Goal: Transaction & Acquisition: Book appointment/travel/reservation

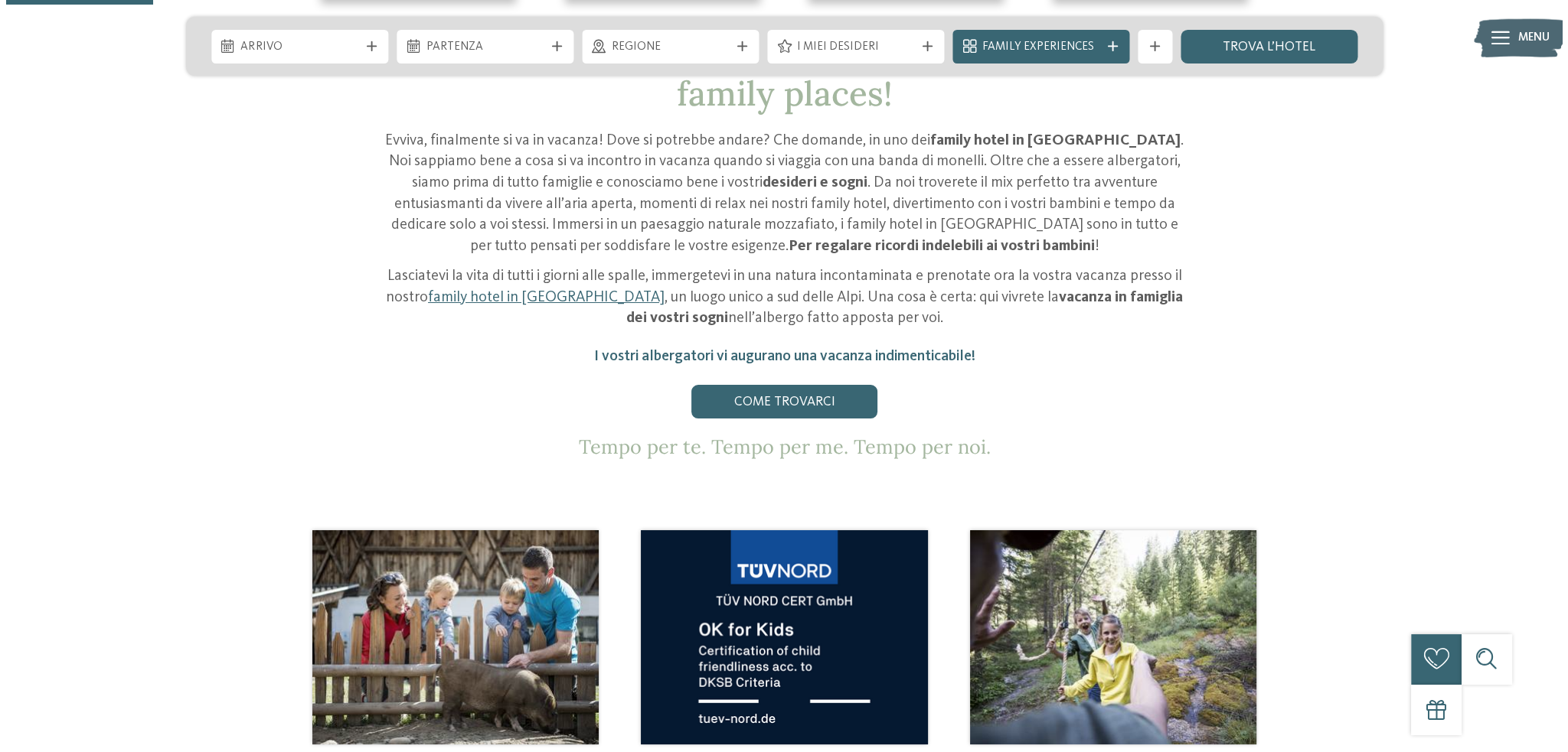
scroll to position [688, 0]
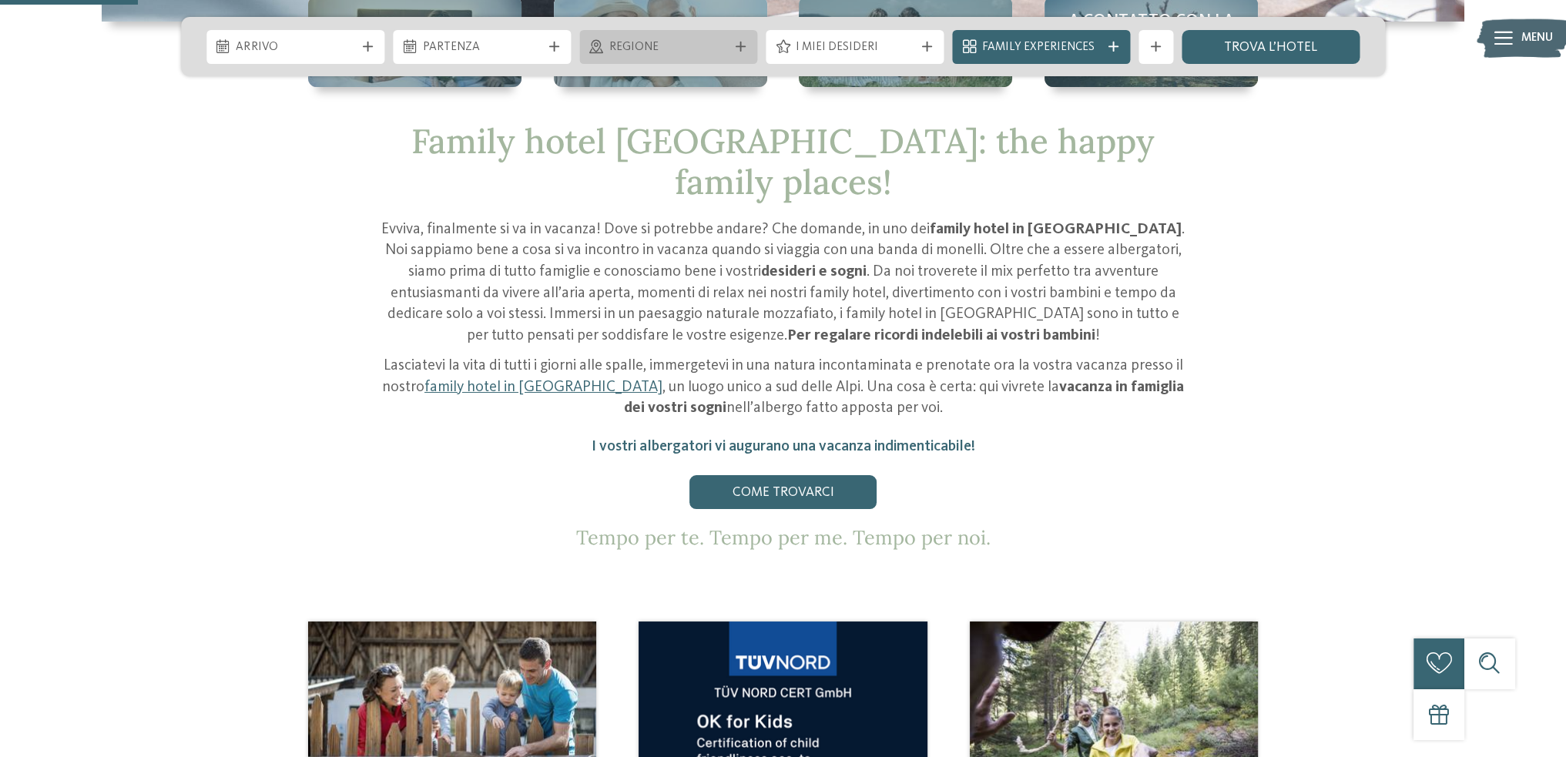
click at [679, 43] on span "Regione" at bounding box center [668, 47] width 119 height 17
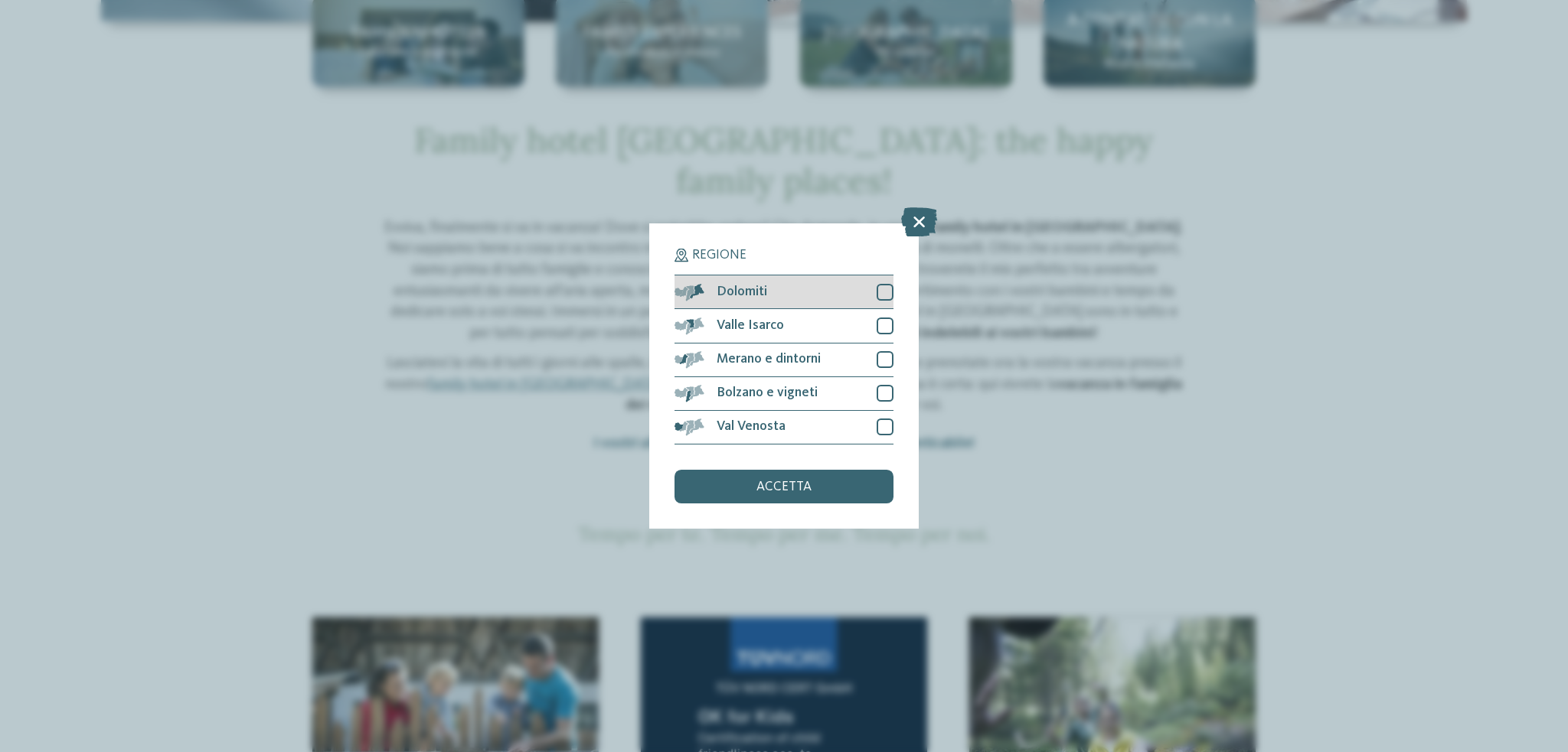
click at [885, 290] on div at bounding box center [884, 292] width 17 height 17
click at [787, 485] on span "accetta" at bounding box center [783, 488] width 55 height 14
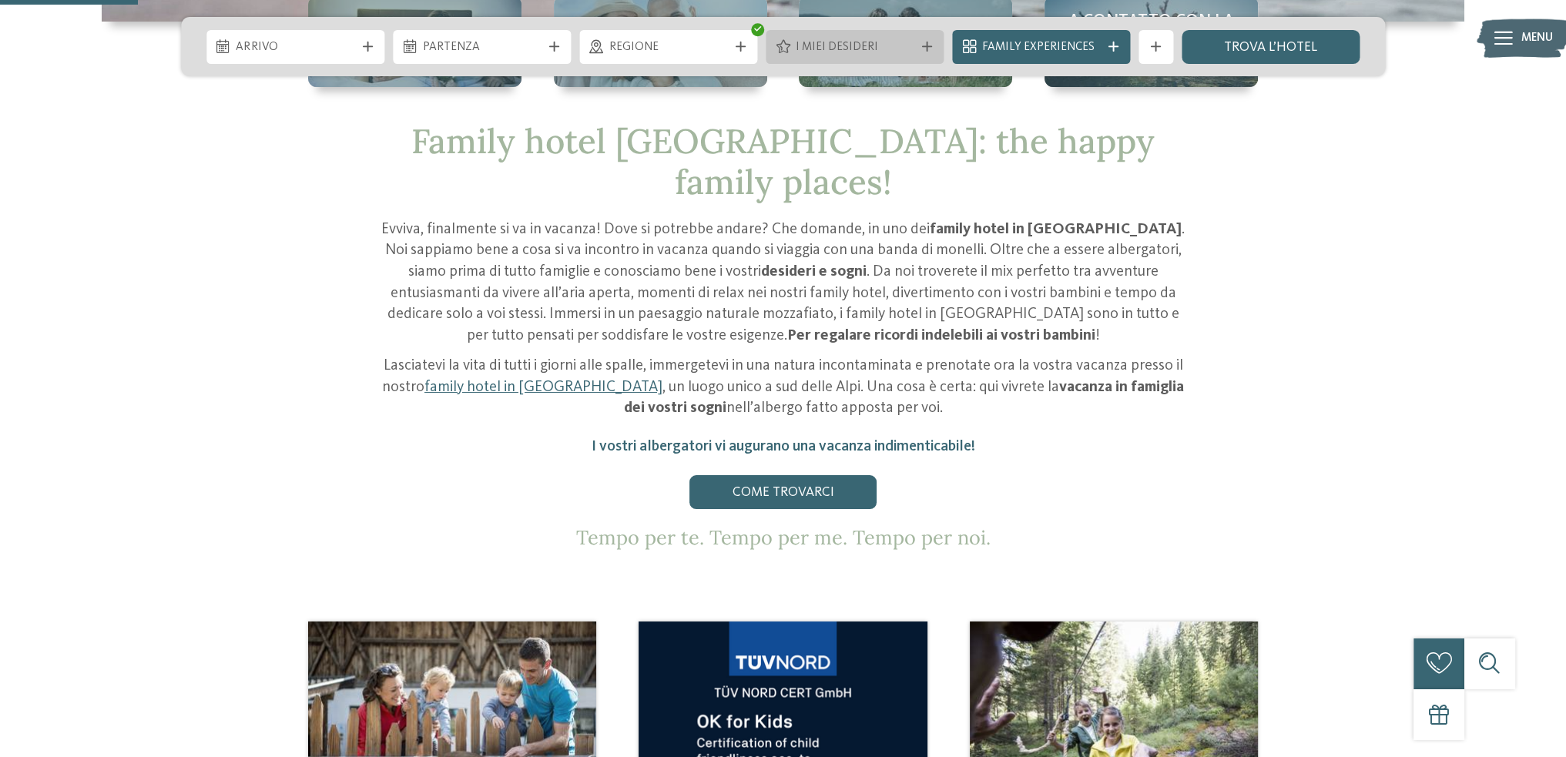
click at [903, 45] on span "I miei desideri" at bounding box center [855, 47] width 119 height 17
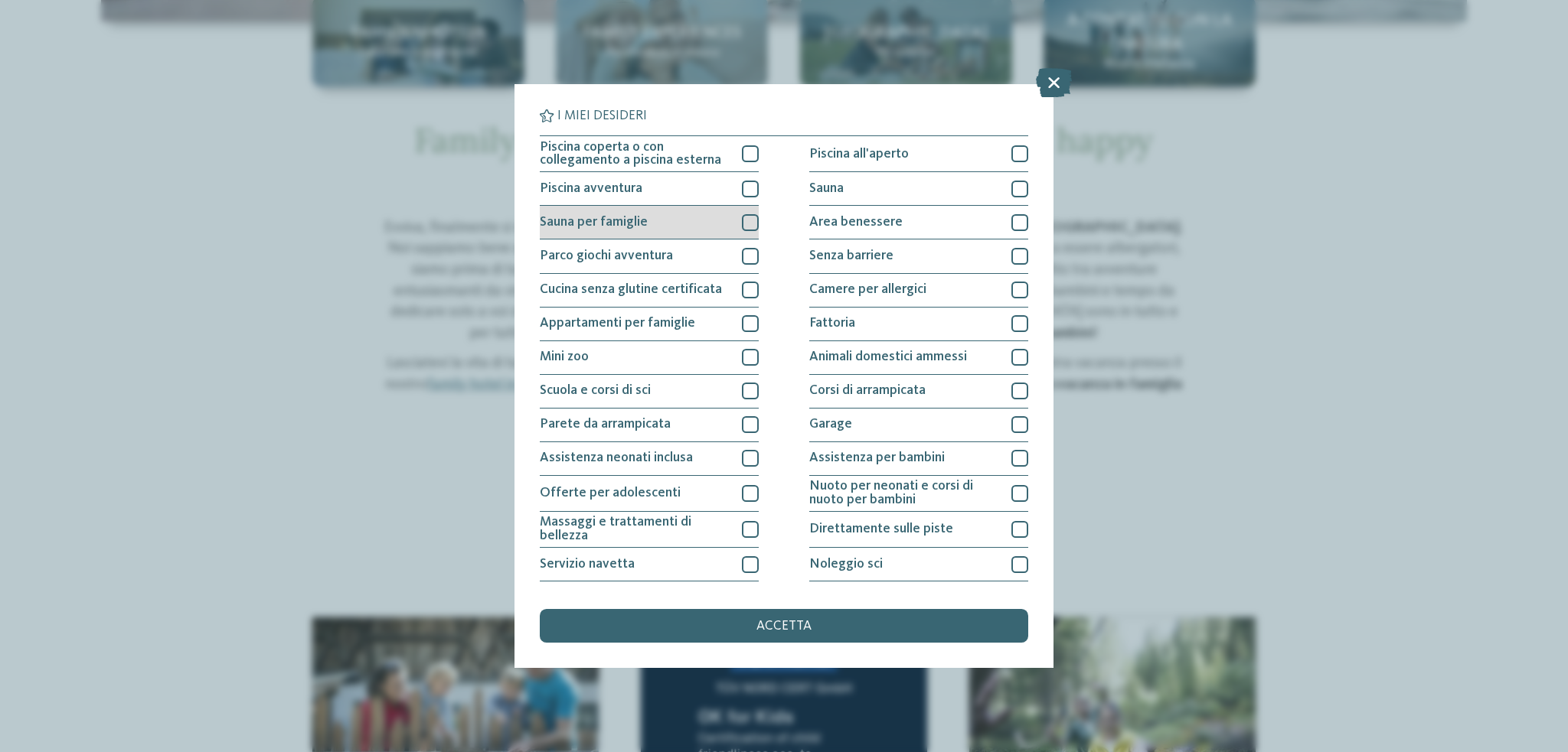
click at [746, 219] on div at bounding box center [750, 223] width 17 height 17
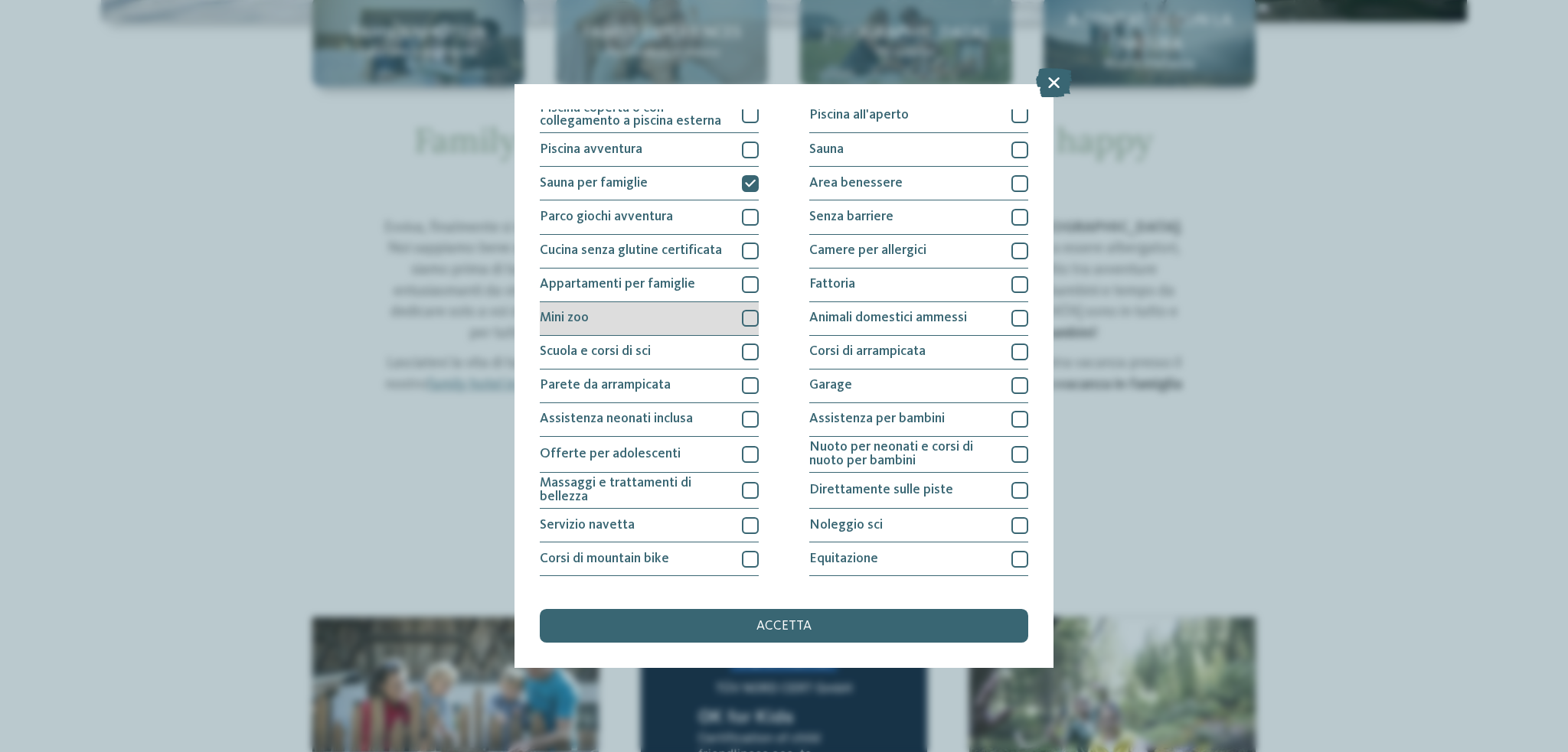
scroll to position [76, 0]
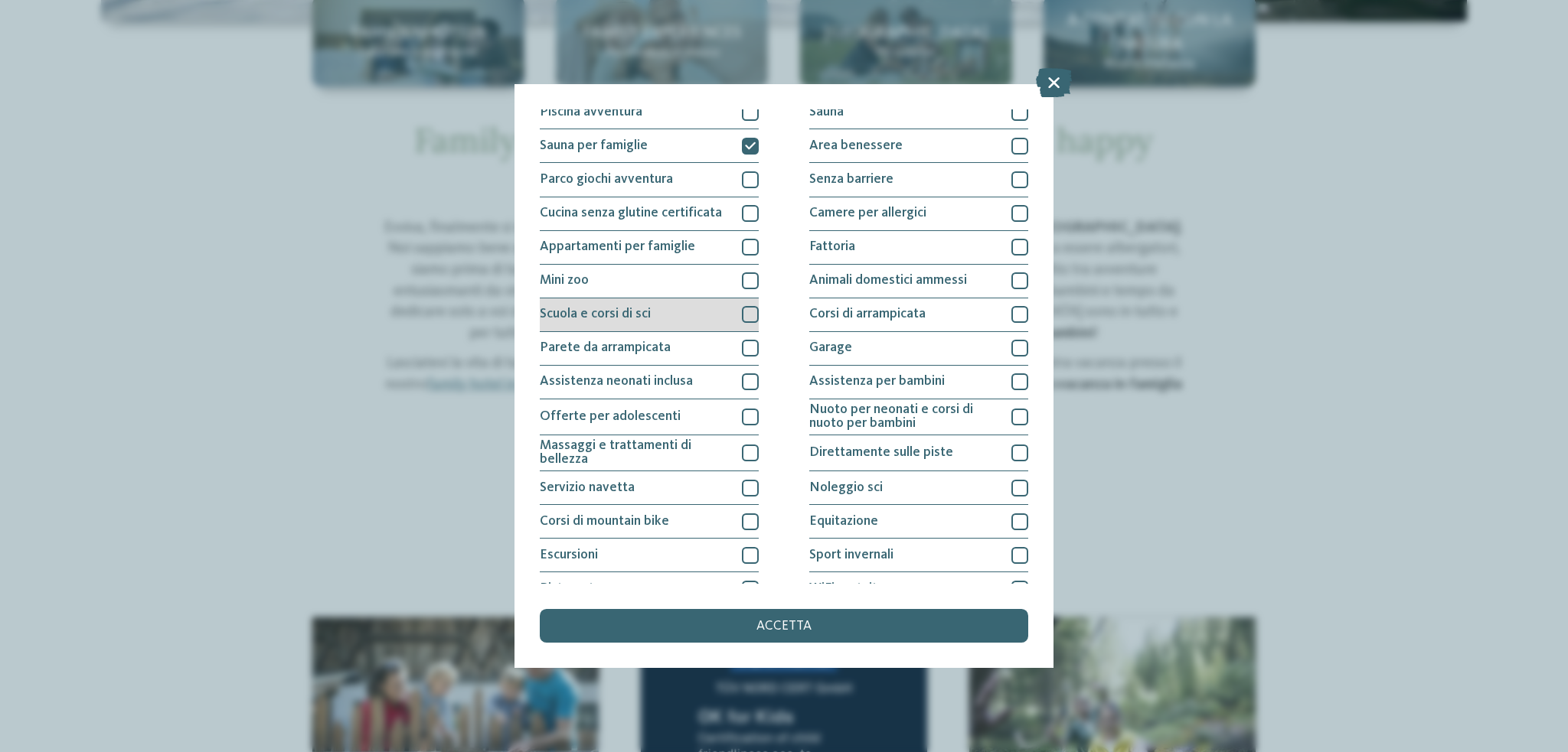
click at [752, 306] on div at bounding box center [750, 314] width 17 height 17
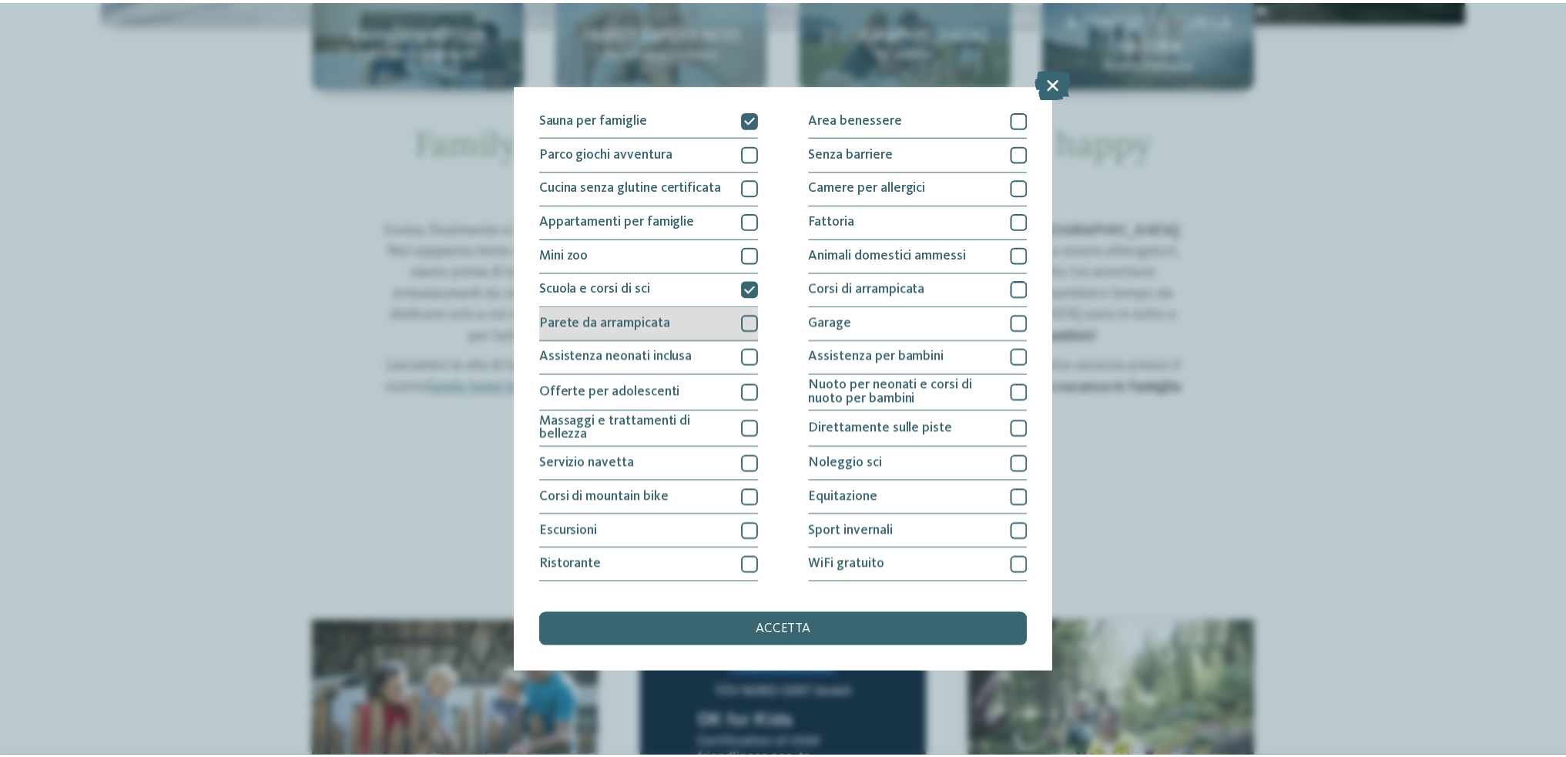
scroll to position [133, 0]
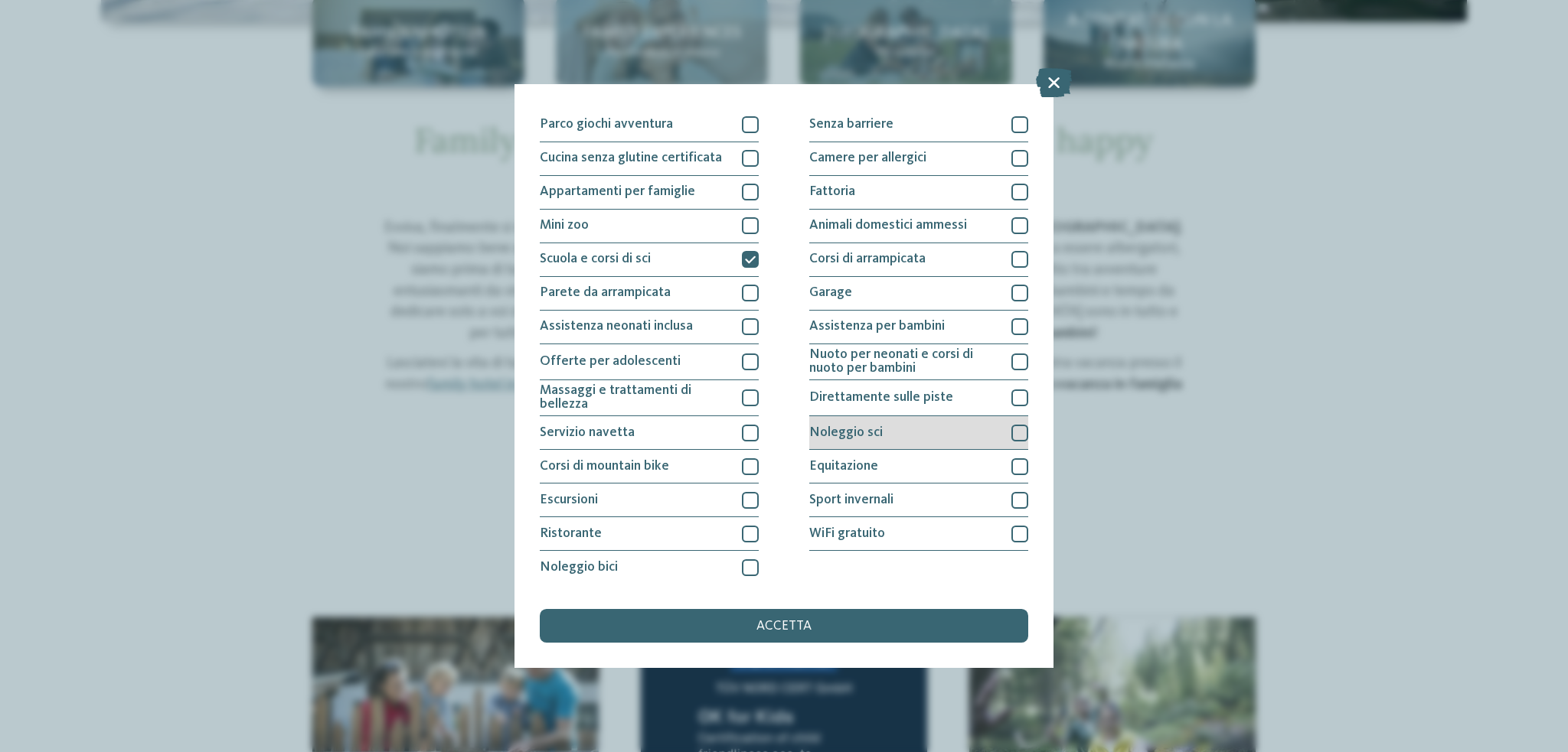
click at [882, 434] on div "Noleggio sci" at bounding box center [918, 433] width 219 height 34
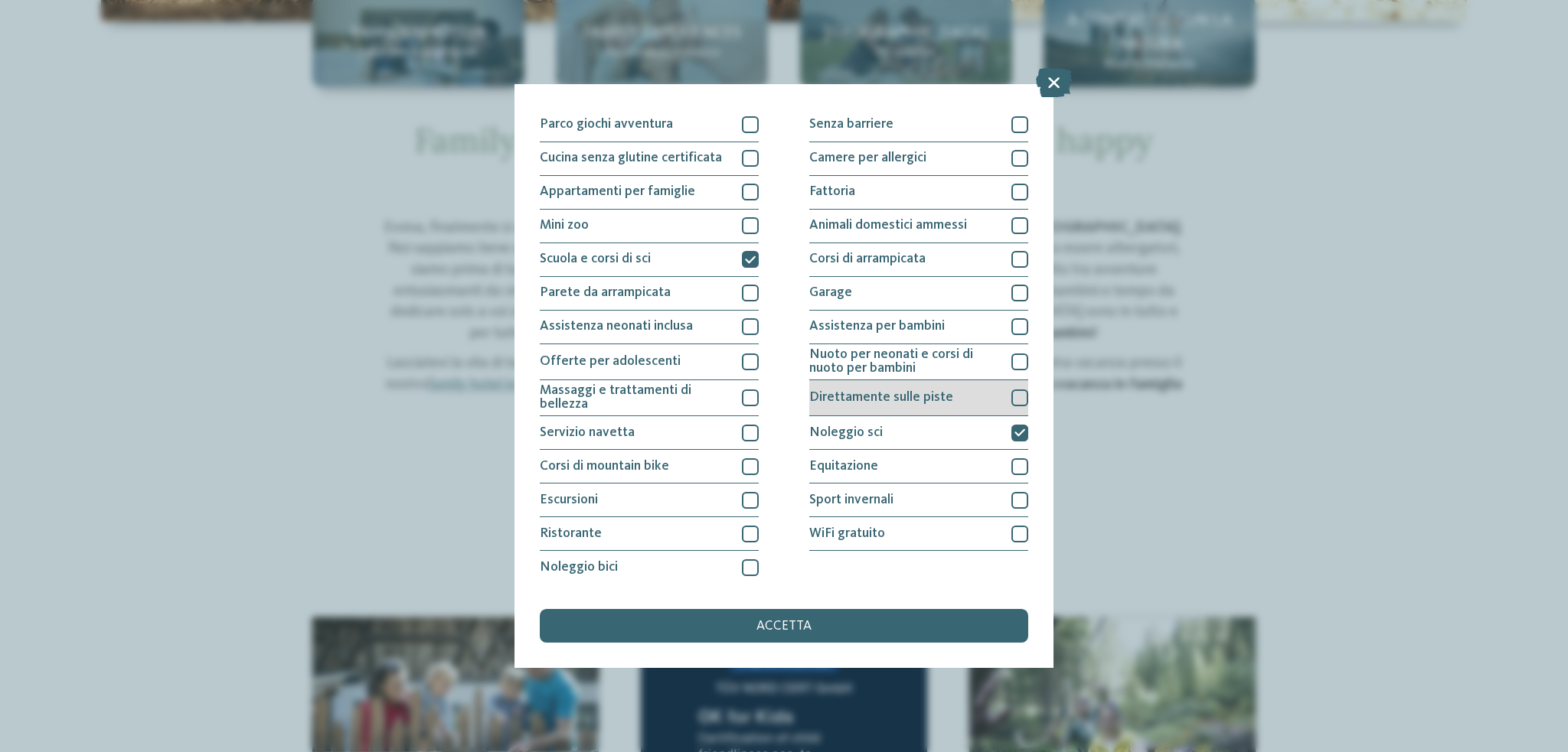
click at [866, 400] on span "Direttamente sulle piste" at bounding box center [880, 398] width 144 height 14
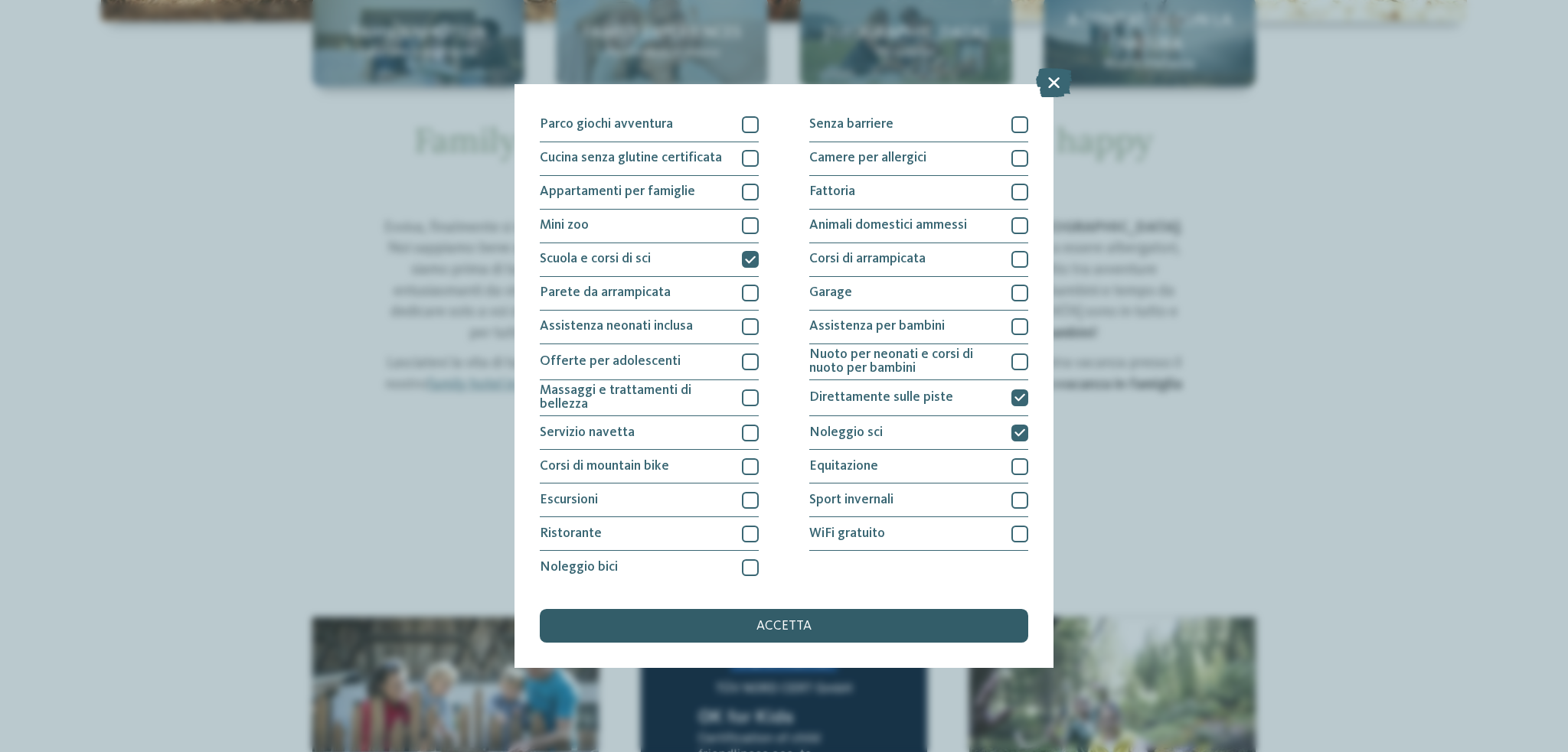
click at [781, 622] on span "accetta" at bounding box center [783, 627] width 55 height 14
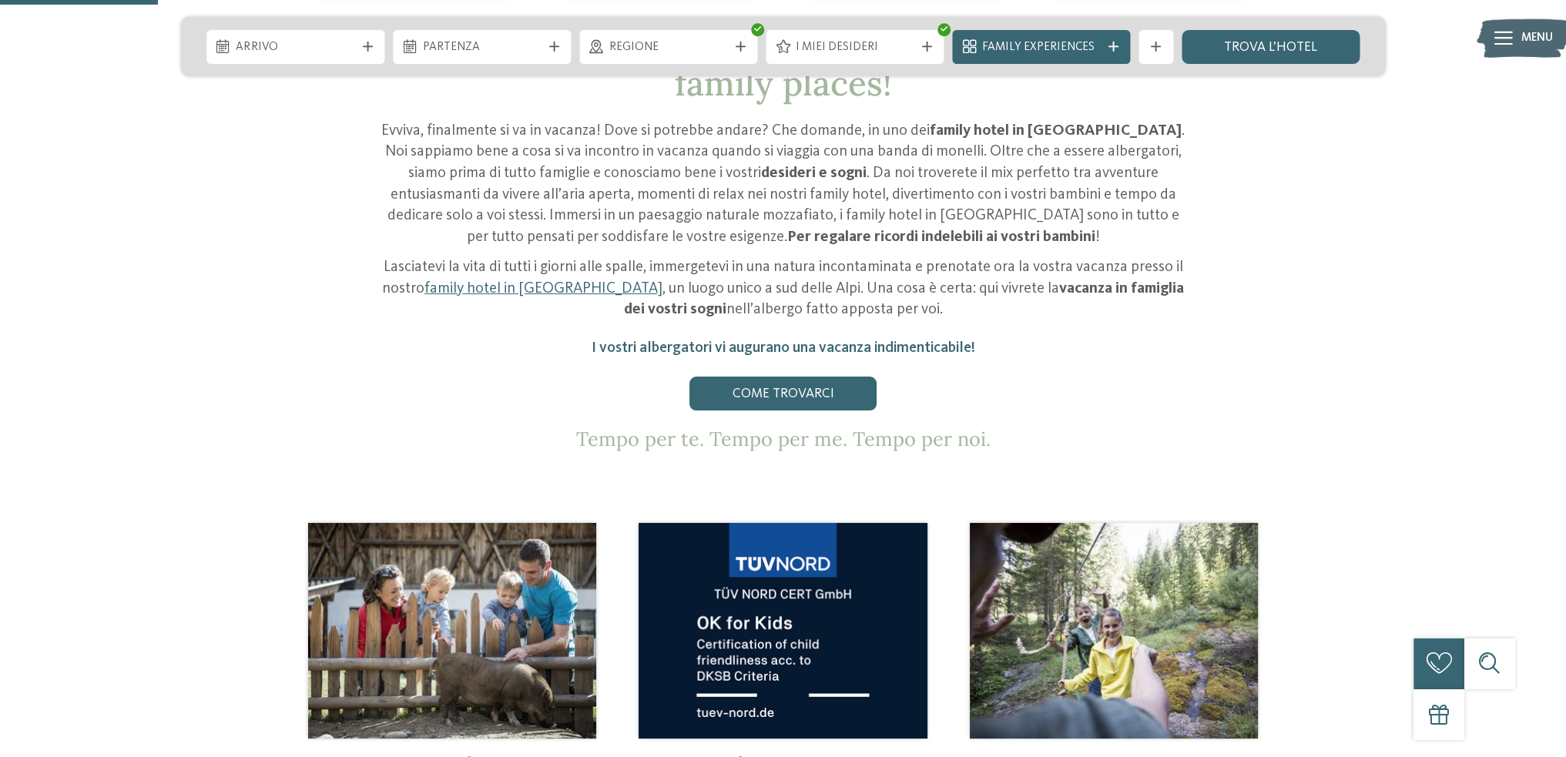
scroll to position [616, 0]
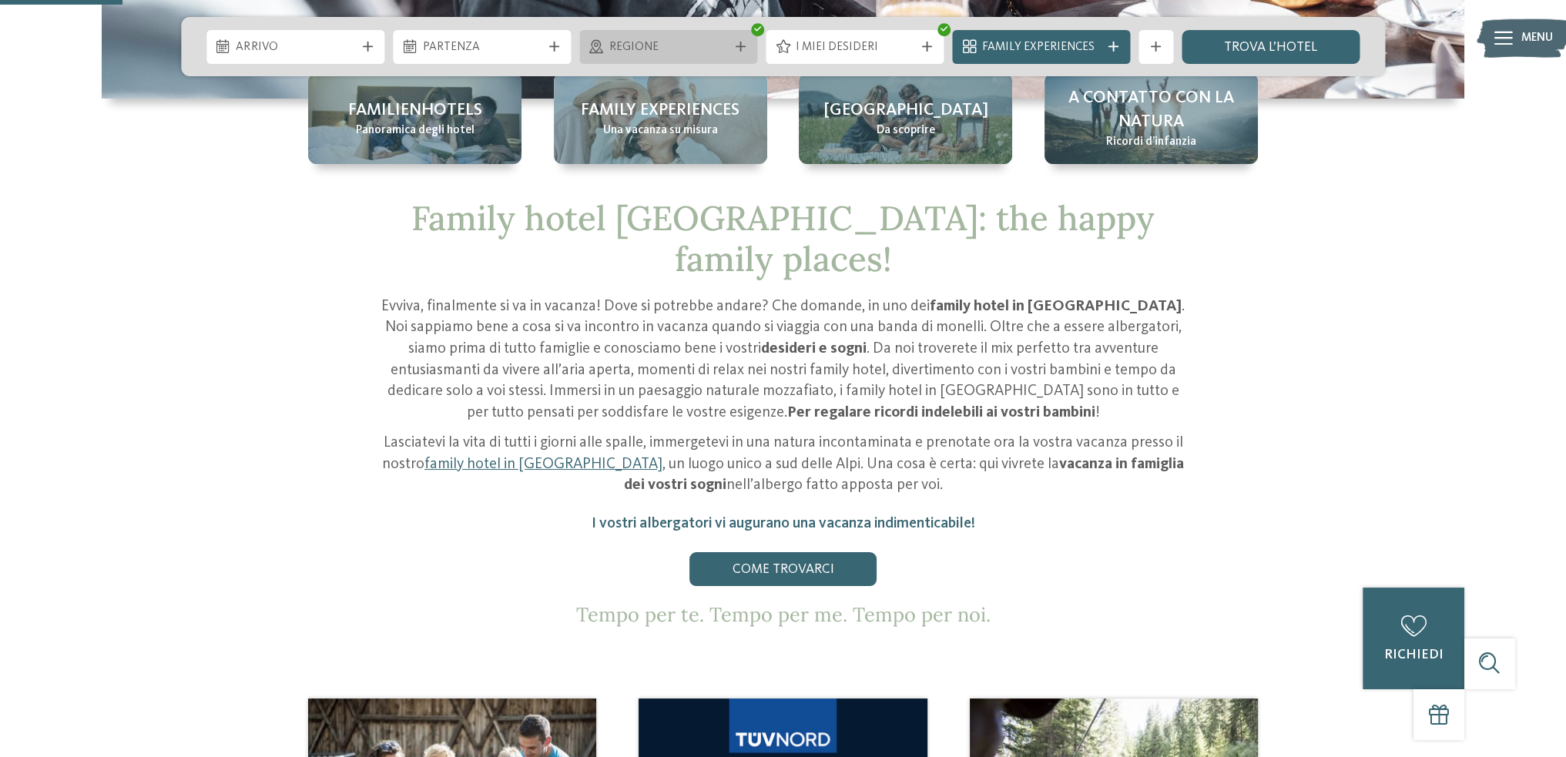
click at [655, 42] on span "Regione" at bounding box center [668, 47] width 119 height 17
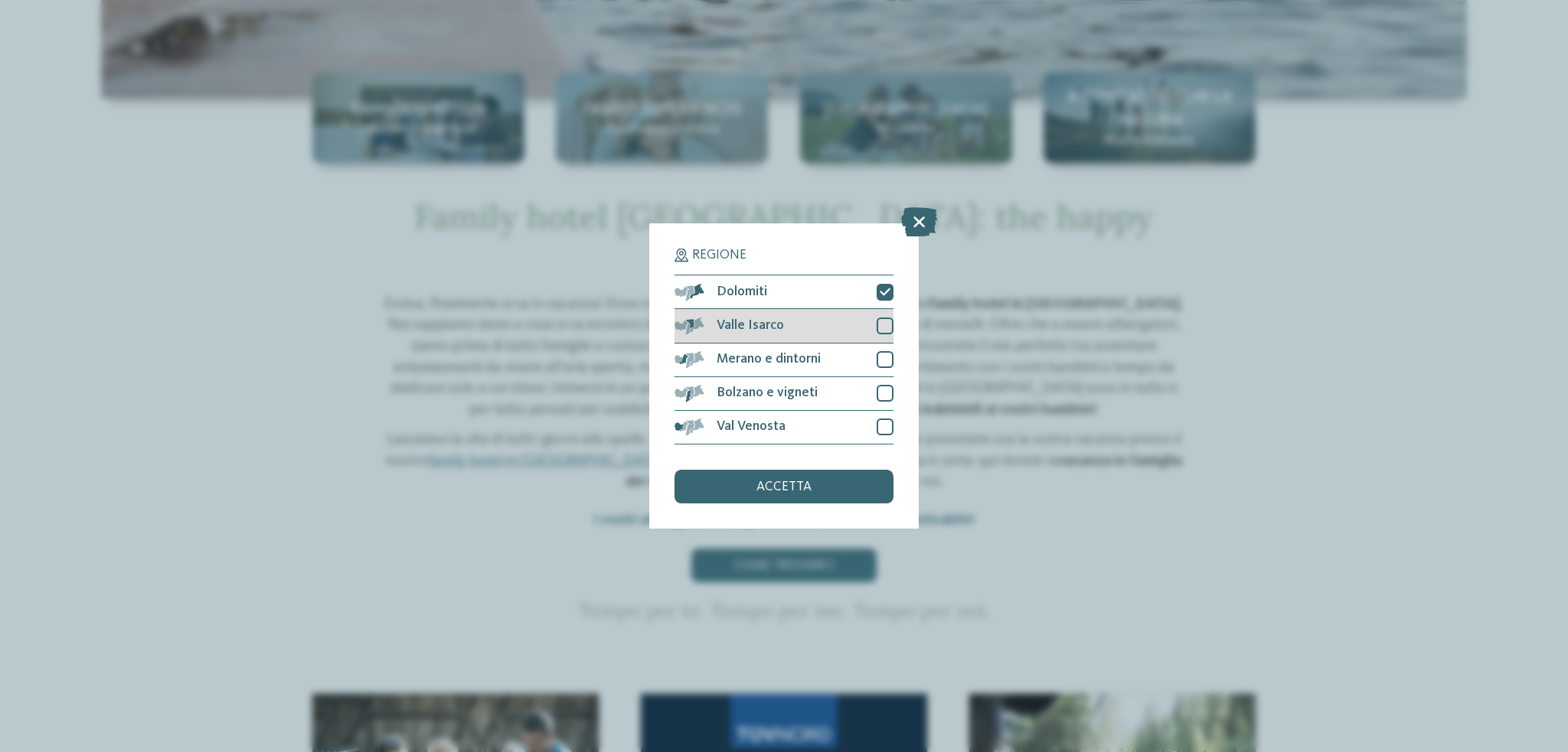
drag, startPoint x: 888, startPoint y: 322, endPoint x: 886, endPoint y: 336, distance: 14.1
click at [888, 322] on div at bounding box center [884, 326] width 17 height 17
click at [879, 357] on div at bounding box center [884, 360] width 17 height 17
click at [885, 387] on div at bounding box center [884, 393] width 17 height 17
click at [882, 428] on div at bounding box center [884, 426] width 17 height 17
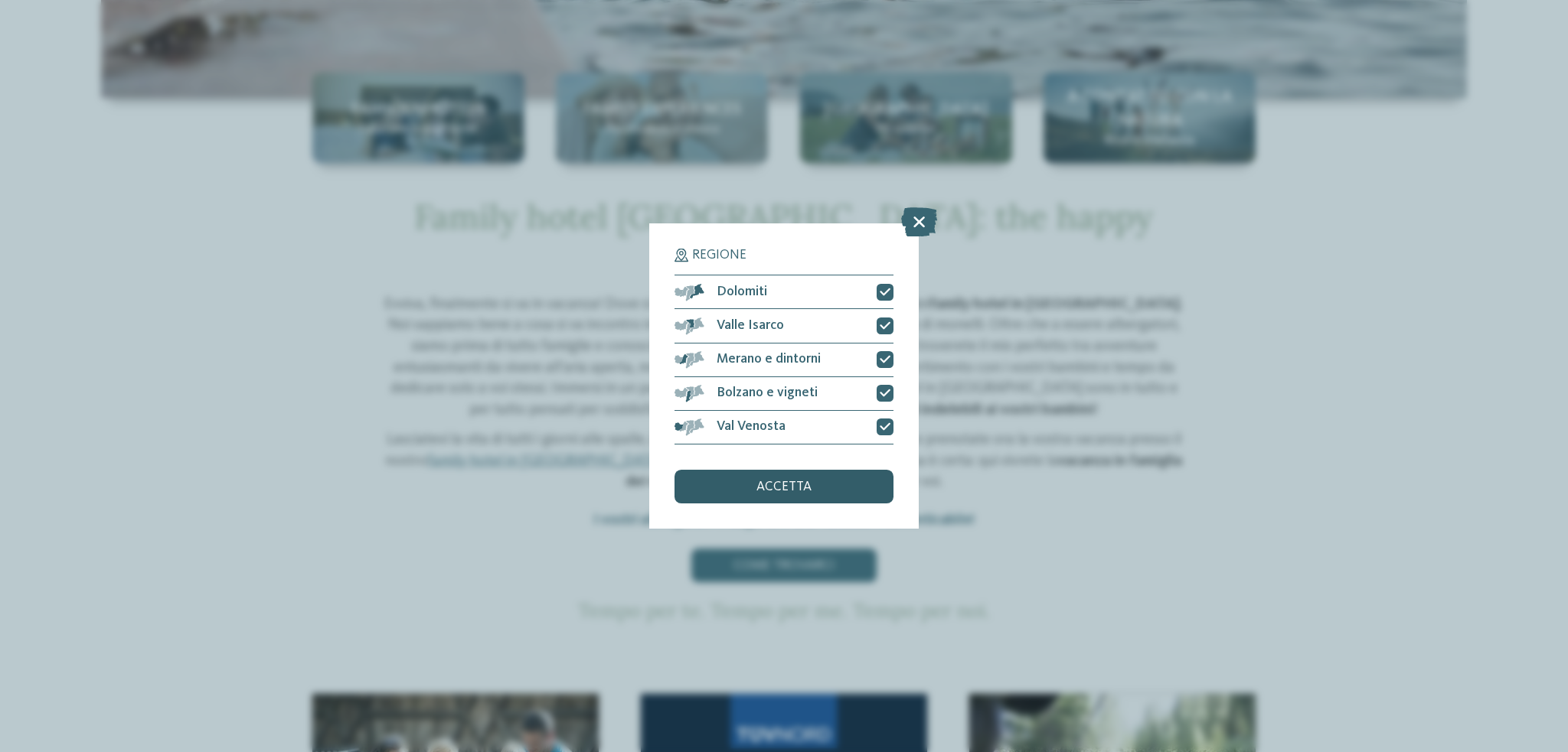
click at [818, 483] on div "accetta" at bounding box center [784, 487] width 219 height 34
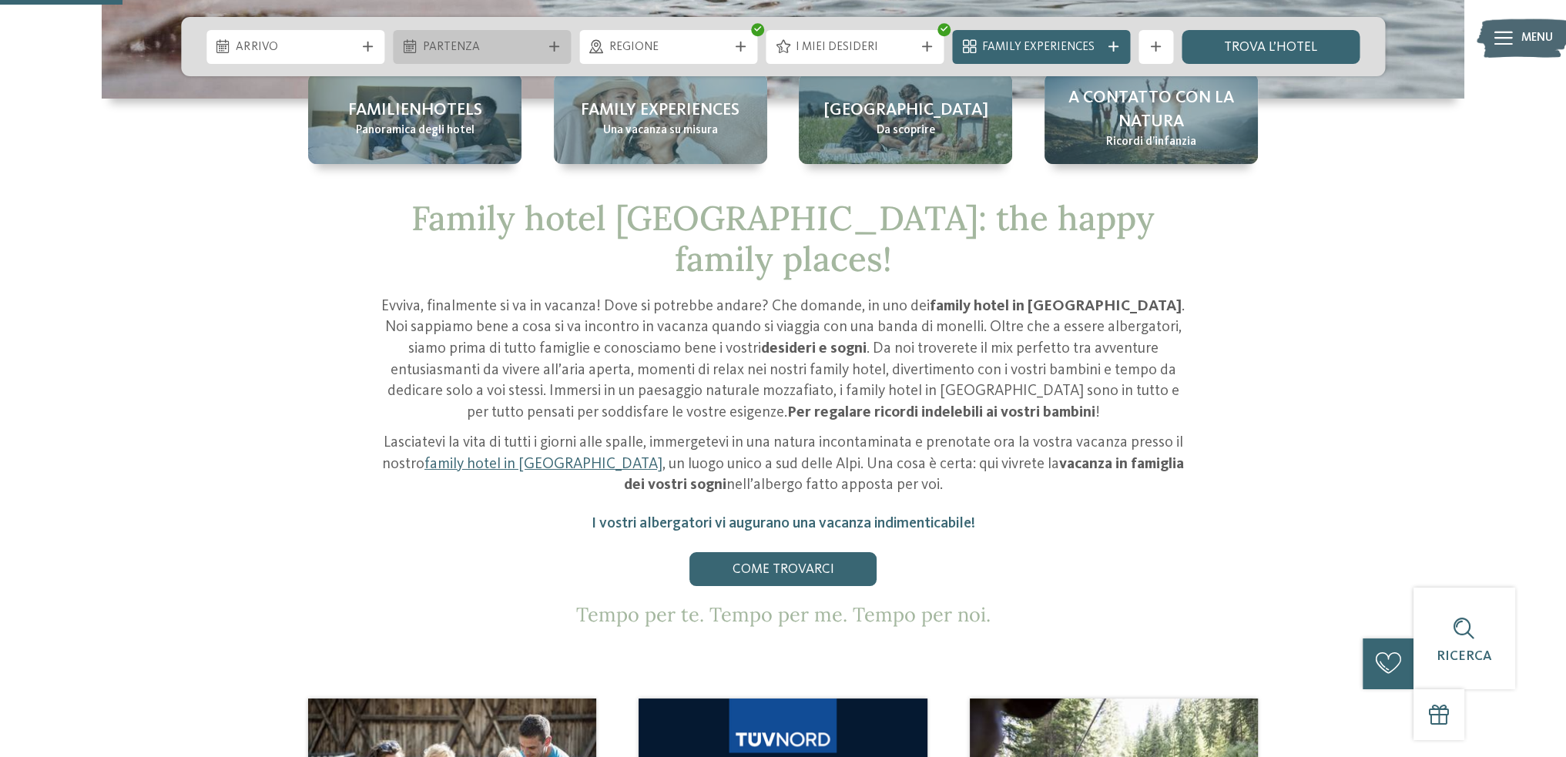
click at [431, 44] on span "Partenza" at bounding box center [482, 47] width 119 height 17
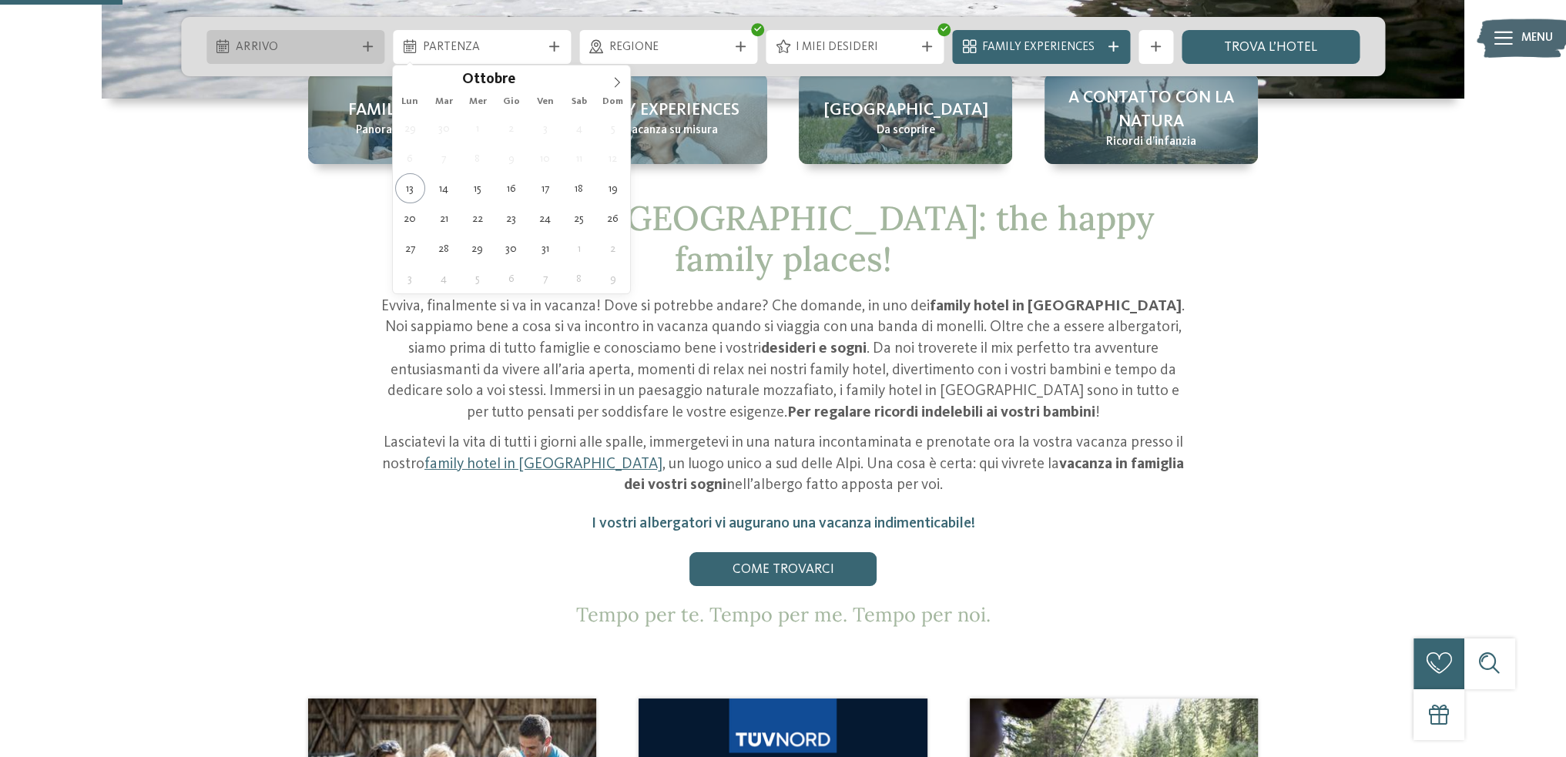
click at [293, 30] on div "Arrivo" at bounding box center [295, 47] width 178 height 34
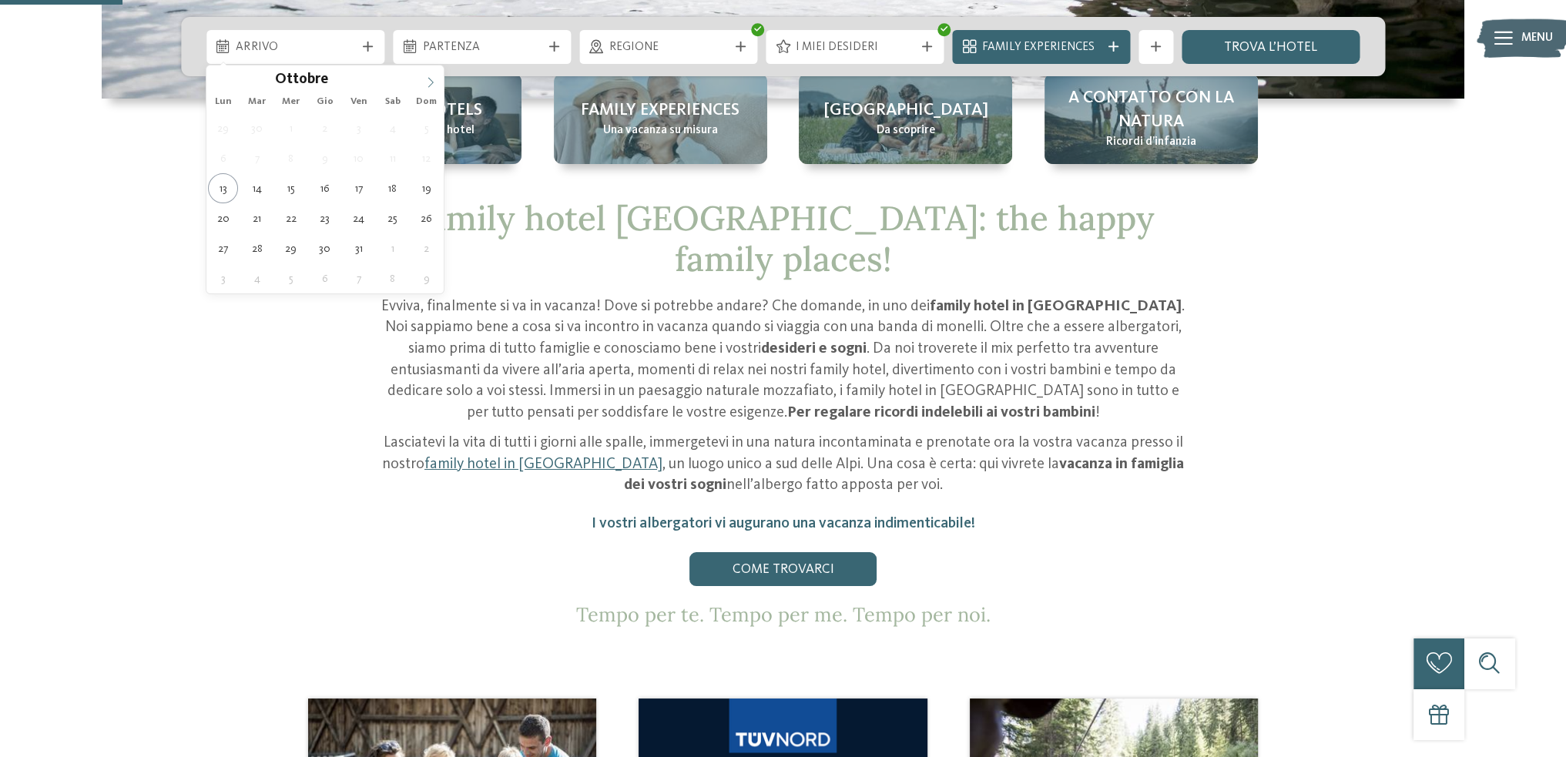
click at [424, 76] on span at bounding box center [431, 78] width 26 height 26
click at [431, 77] on icon at bounding box center [430, 82] width 11 height 11
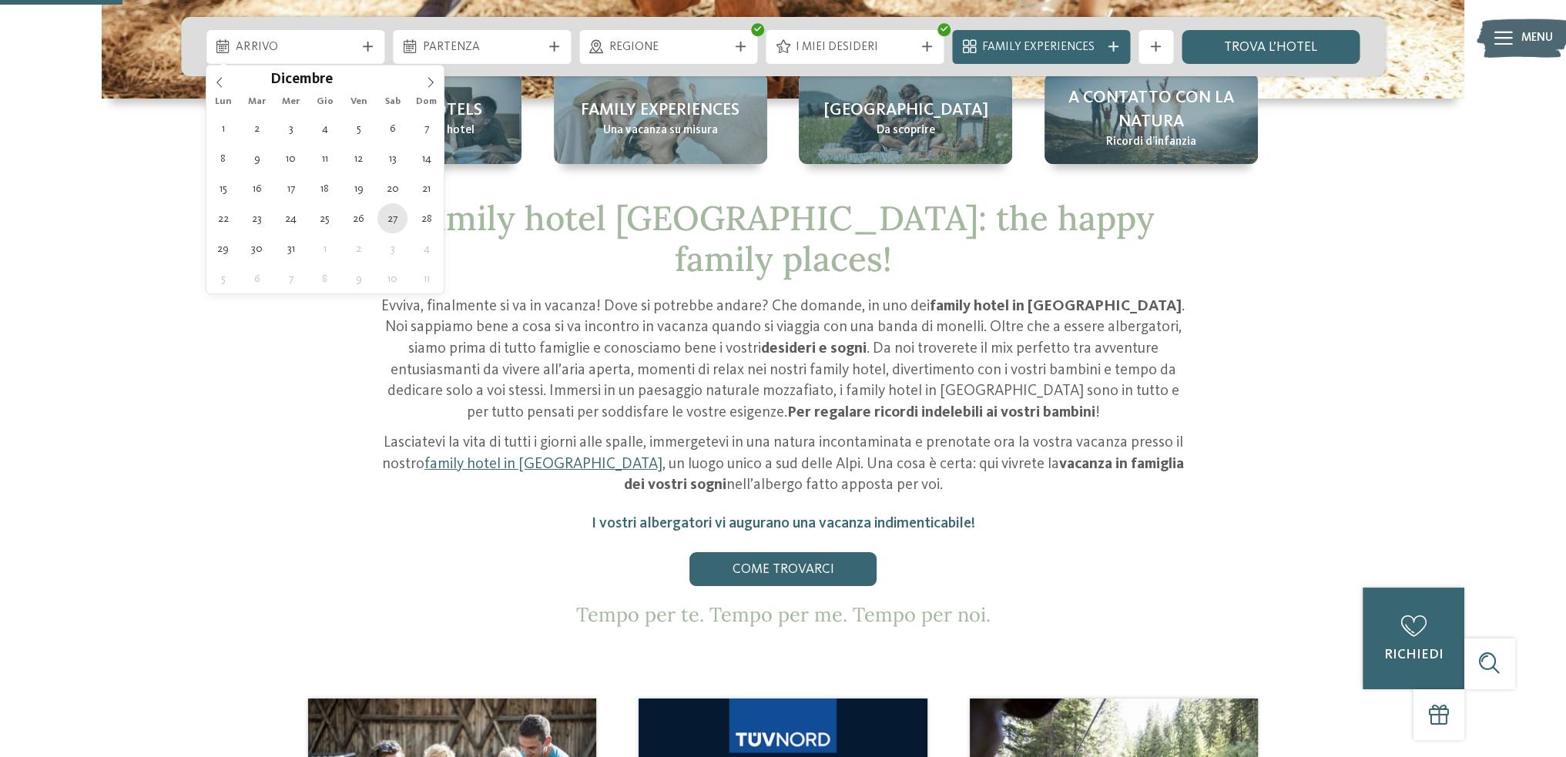
type div "[DATE]"
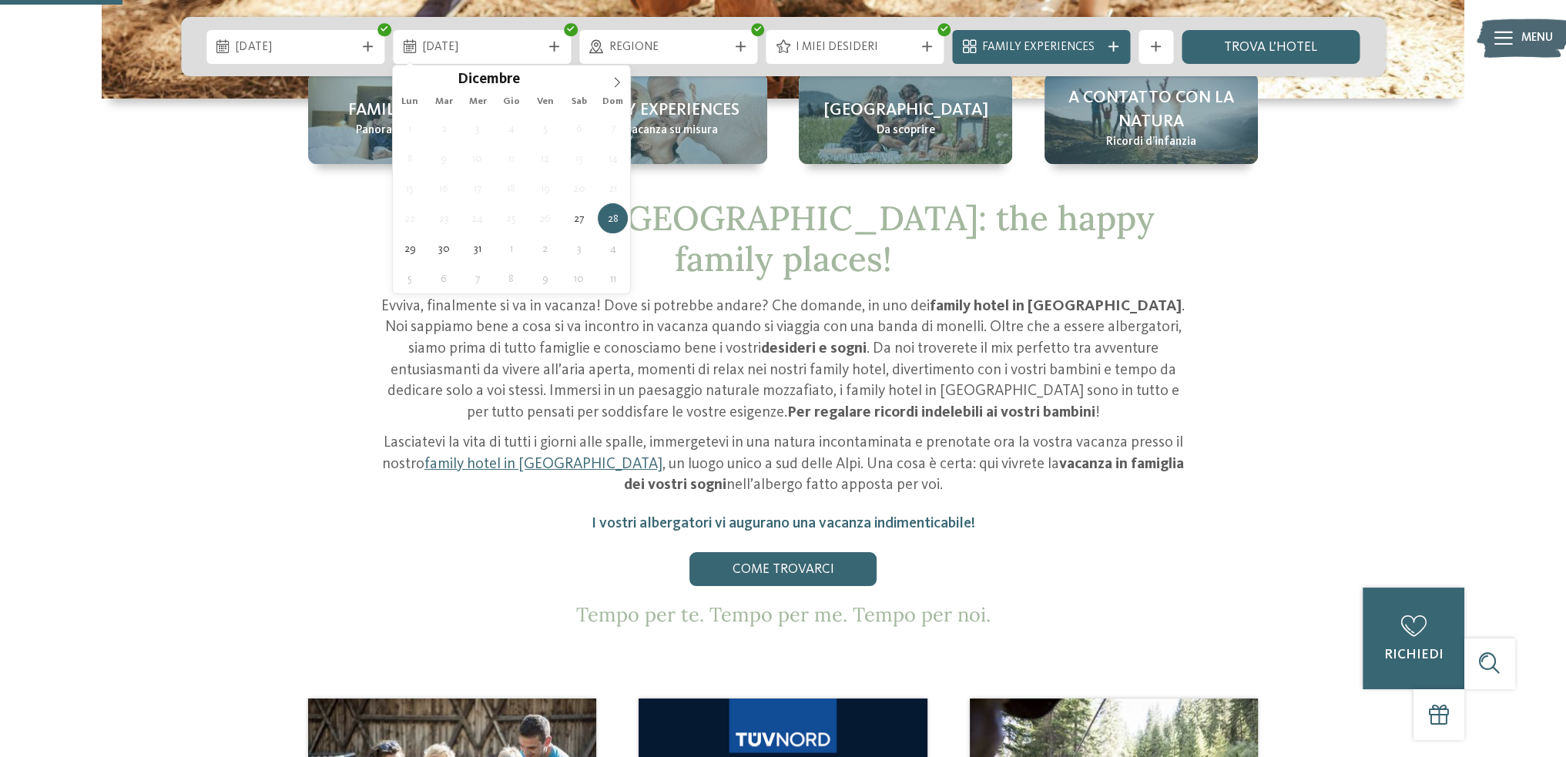
click at [607, 201] on span "21" at bounding box center [613, 188] width 30 height 30
type div "[DATE]"
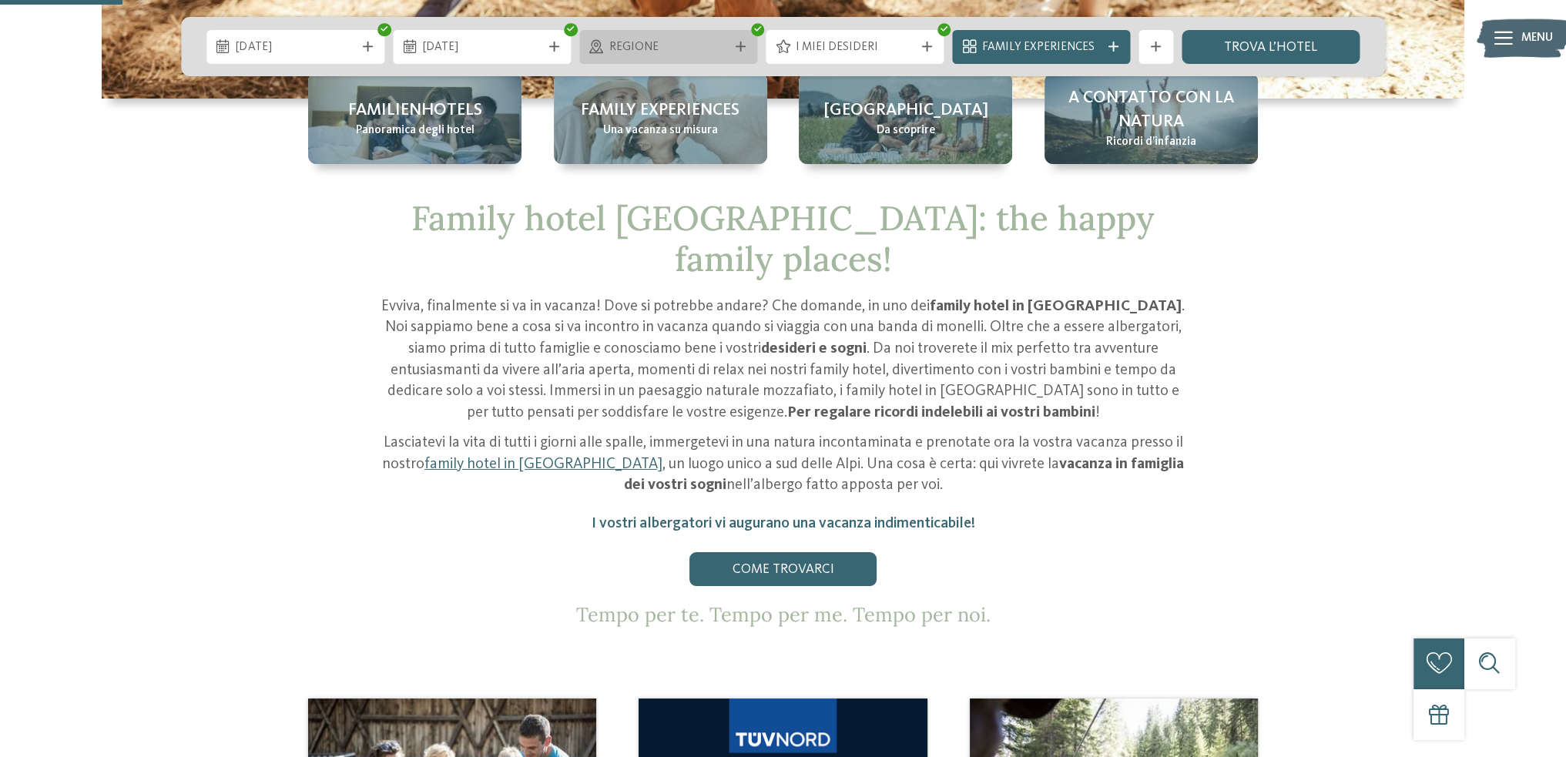
click at [659, 44] on span "Regione" at bounding box center [668, 47] width 119 height 17
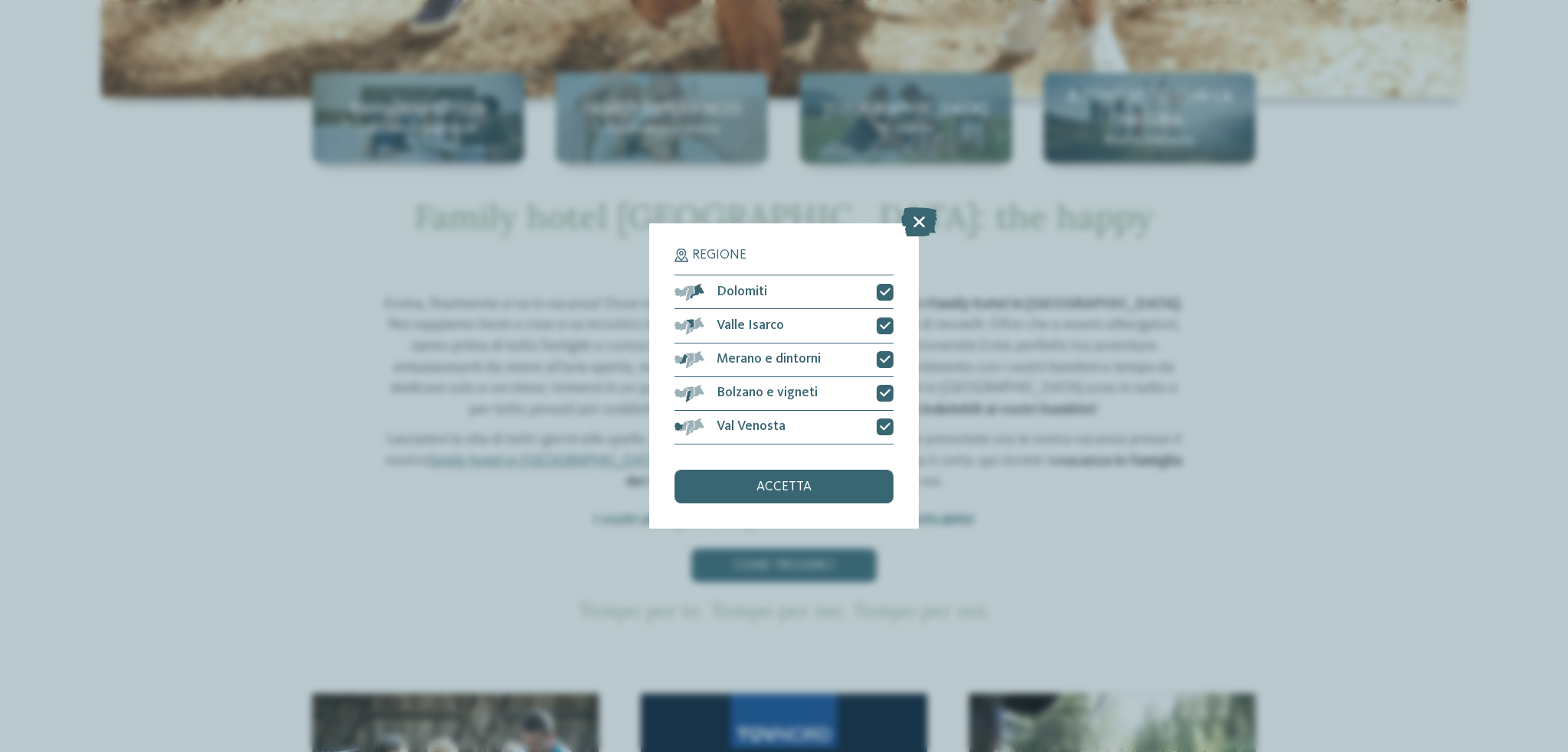
click at [821, 485] on div "accetta" at bounding box center [784, 487] width 219 height 34
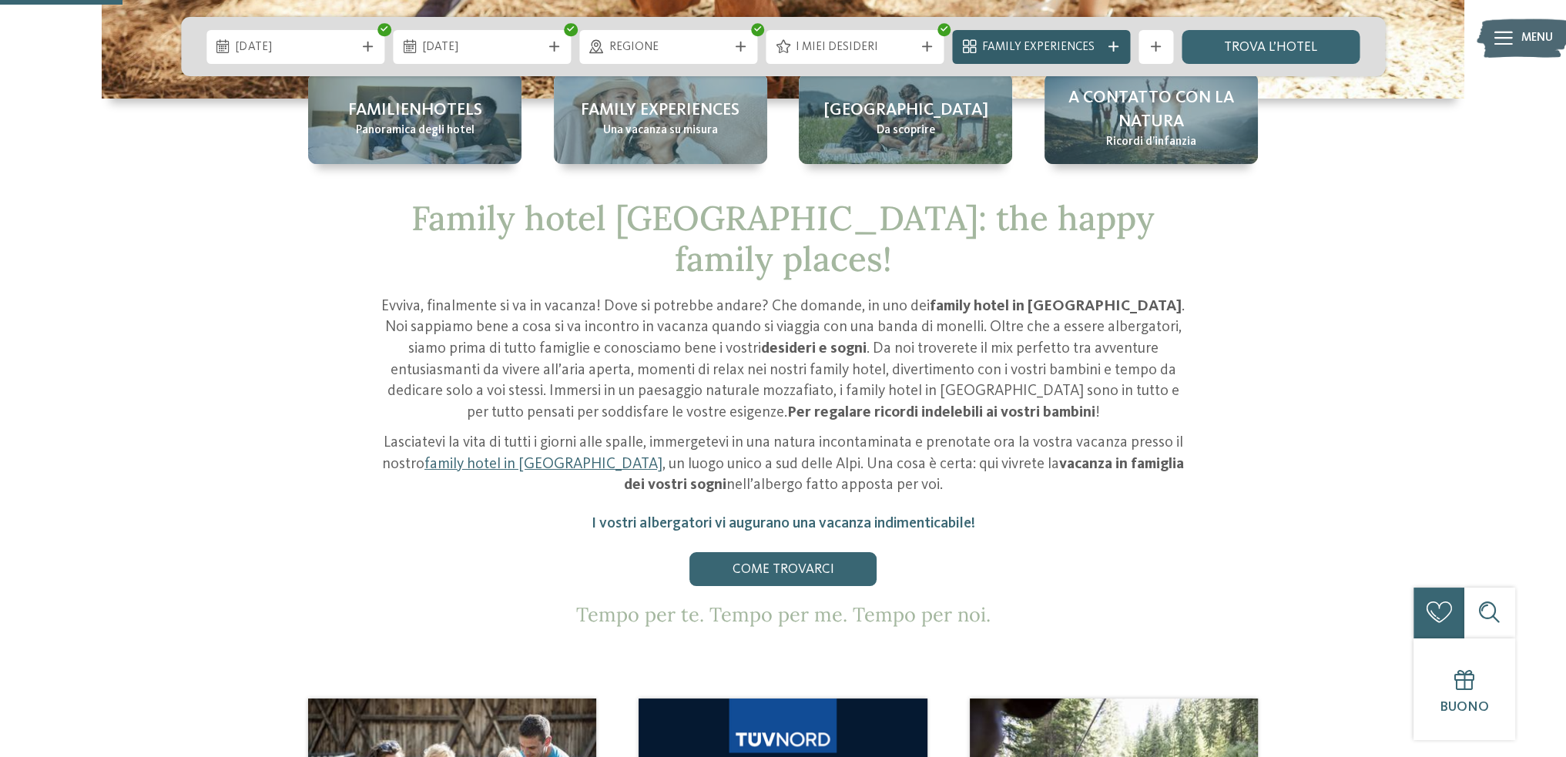
click at [1067, 45] on span "Family Experiences" at bounding box center [1041, 47] width 119 height 17
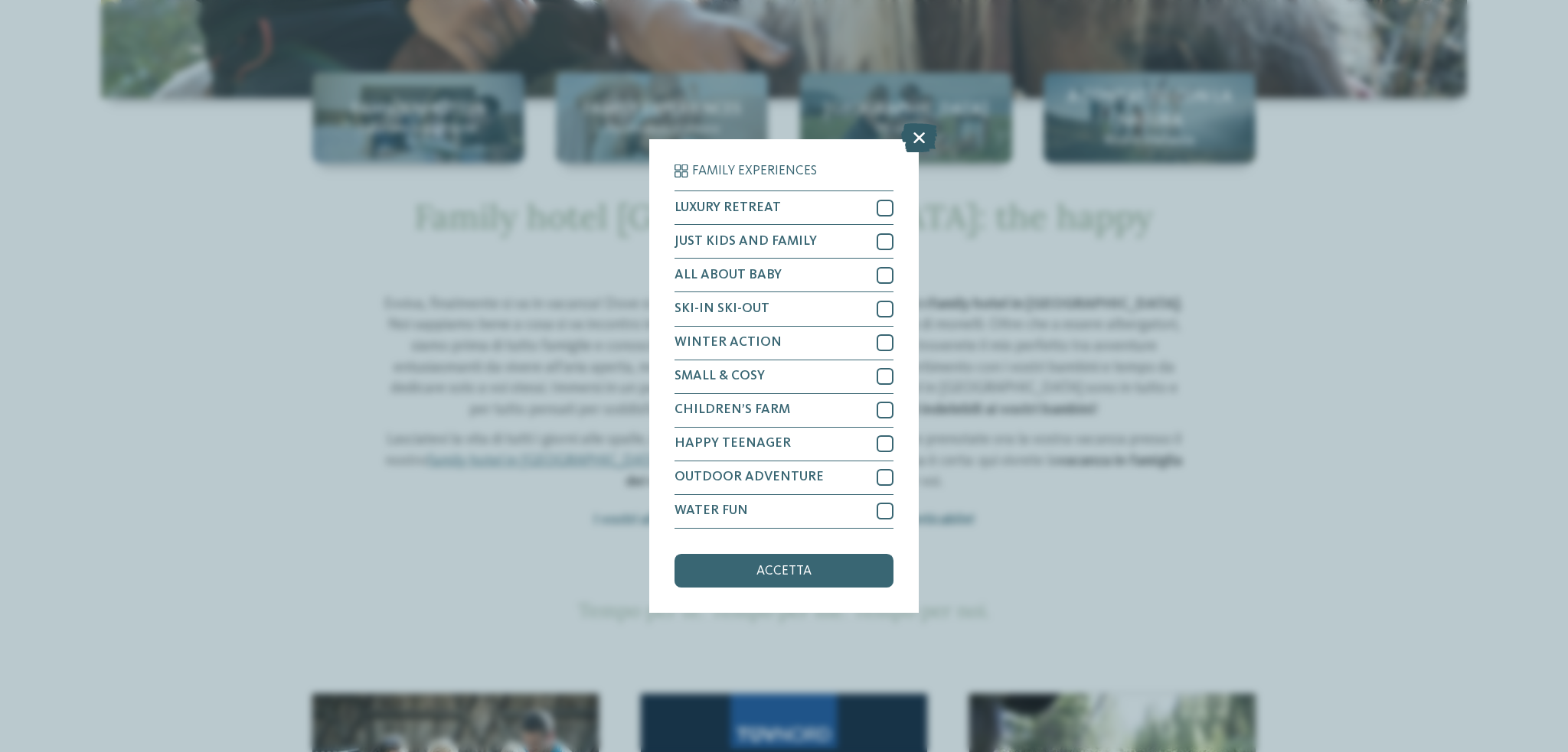
click at [927, 135] on icon at bounding box center [919, 138] width 36 height 29
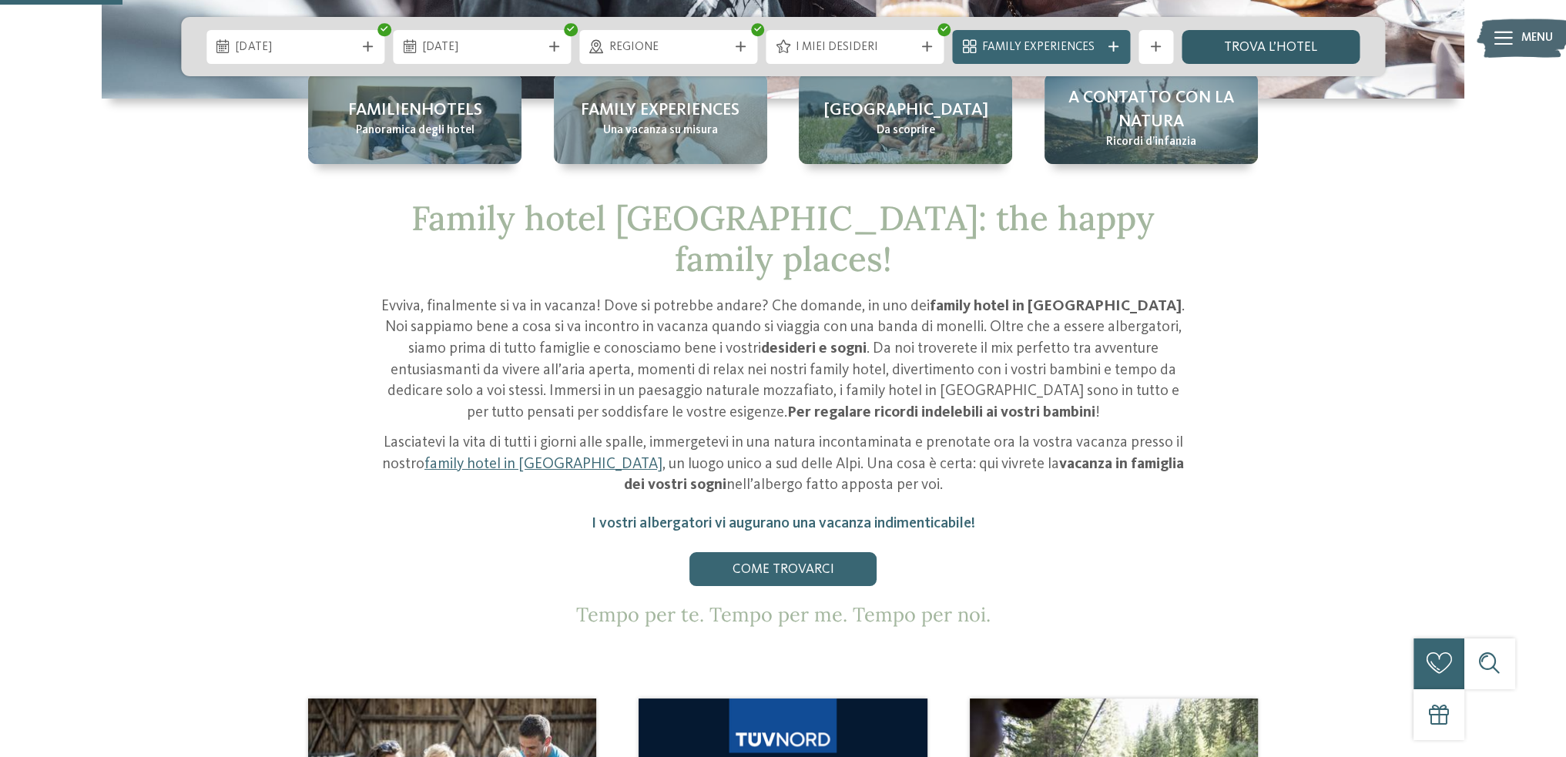
click at [1262, 50] on link "trova l’hotel" at bounding box center [1271, 47] width 178 height 34
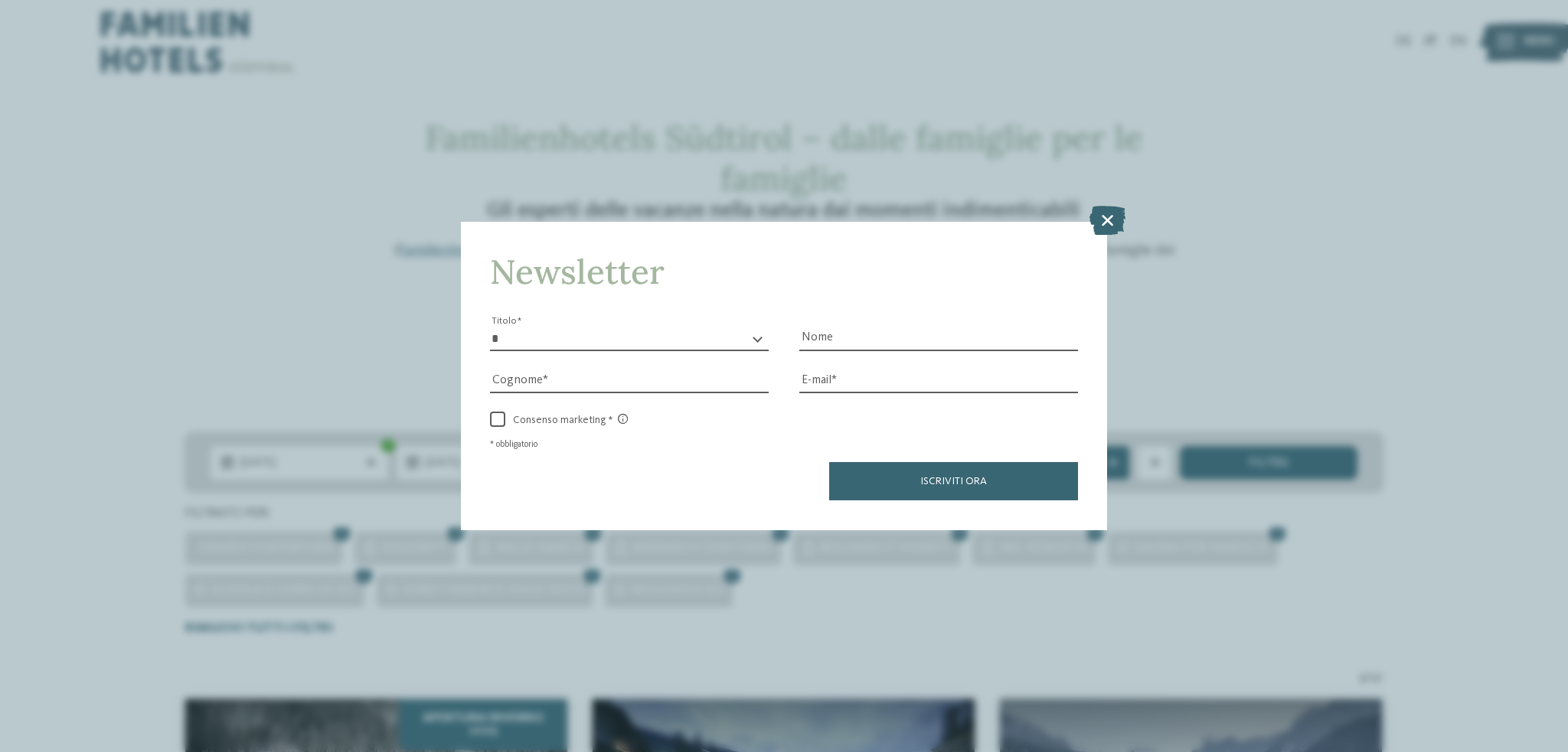
click at [1110, 220] on icon at bounding box center [1107, 220] width 36 height 29
